Goal: Information Seeking & Learning: Learn about a topic

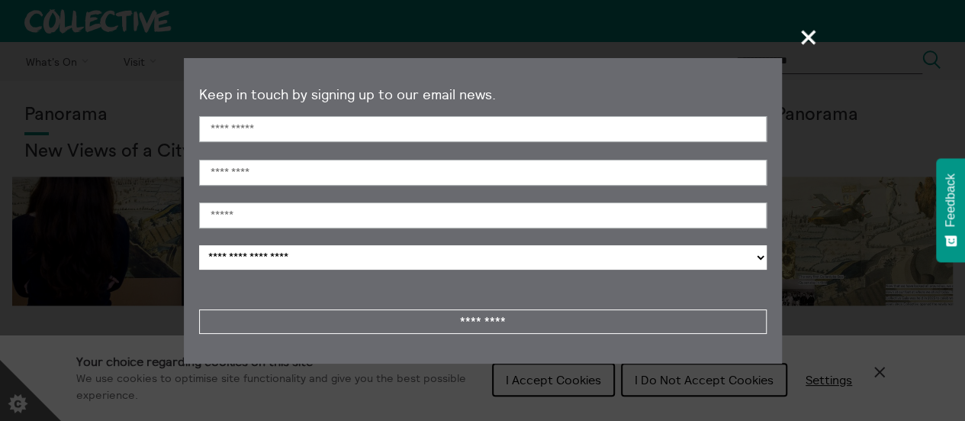
click at [873, 380] on section "**********" at bounding box center [482, 210] width 965 height 421
click at [817, 34] on span "+" at bounding box center [809, 37] width 45 height 45
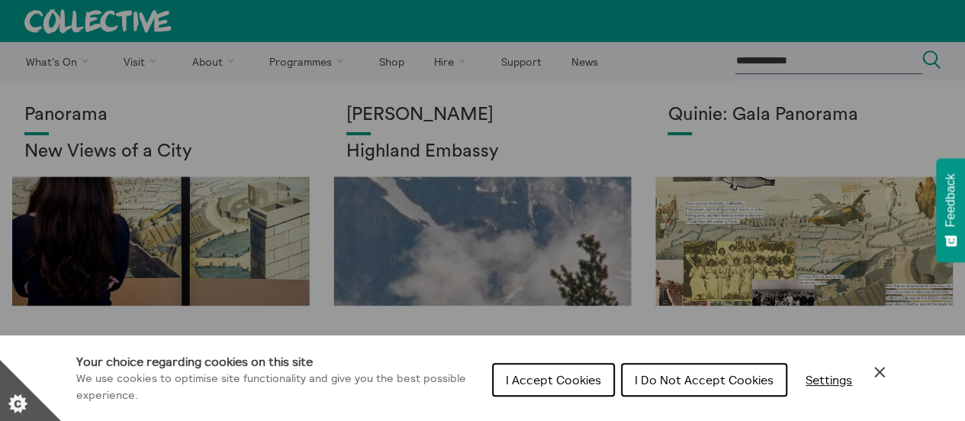
click at [885, 371] on icon "Close Cookie Control" at bounding box center [880, 372] width 18 height 18
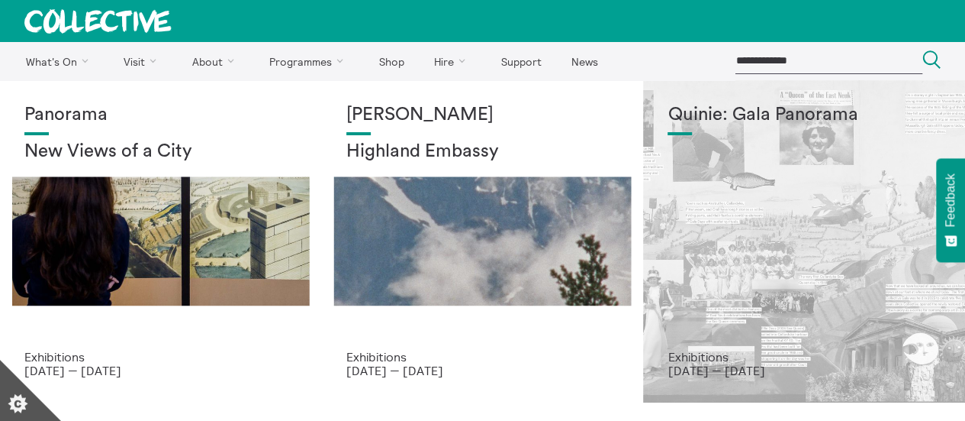
click at [786, 191] on div "Quinie: Gala Panorama" at bounding box center [804, 227] width 273 height 245
